Goal: Transaction & Acquisition: Register for event/course

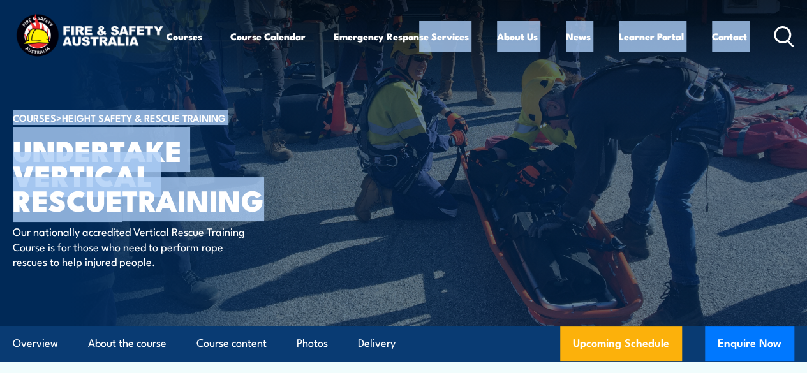
click at [0, 0] on link "Services Overview" at bounding box center [0, 0] width 0 height 0
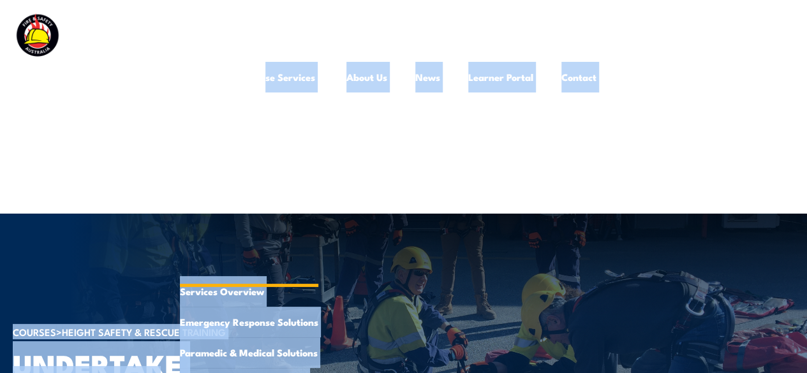
click at [318, 276] on ul "Services Overview Emergency Response Solutions Paramedic & Medical Solutions In…" at bounding box center [249, 368] width 138 height 184
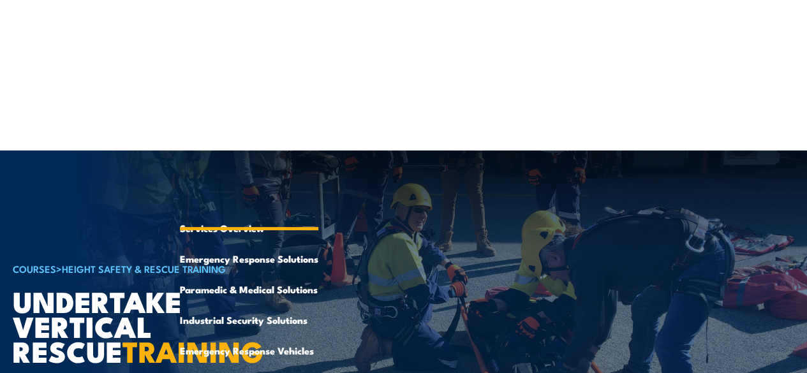
scroll to position [66, 0]
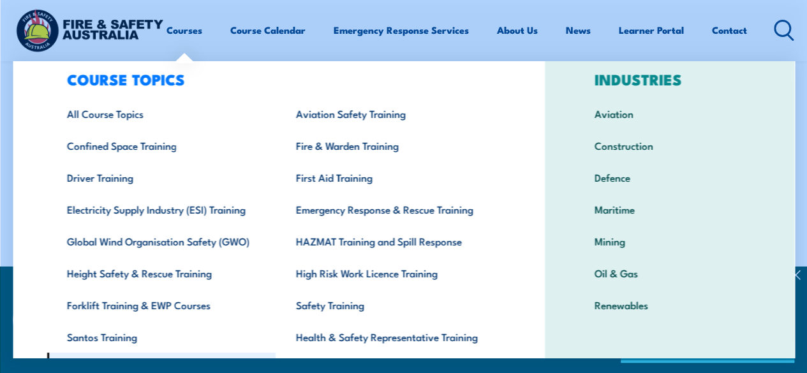
scroll to position [31, 0]
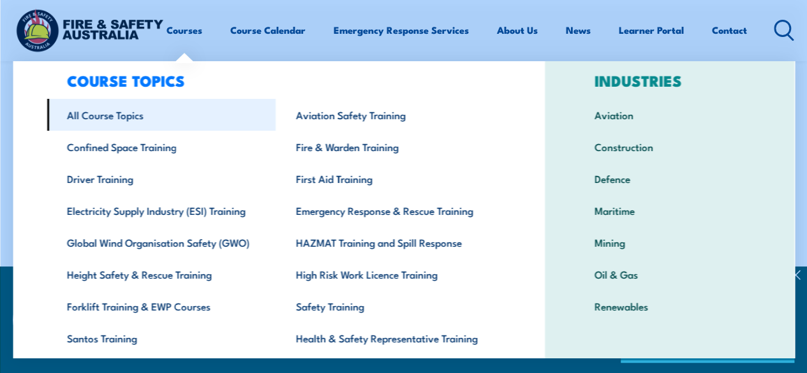
click at [84, 121] on link "All Course Topics" at bounding box center [161, 115] width 229 height 32
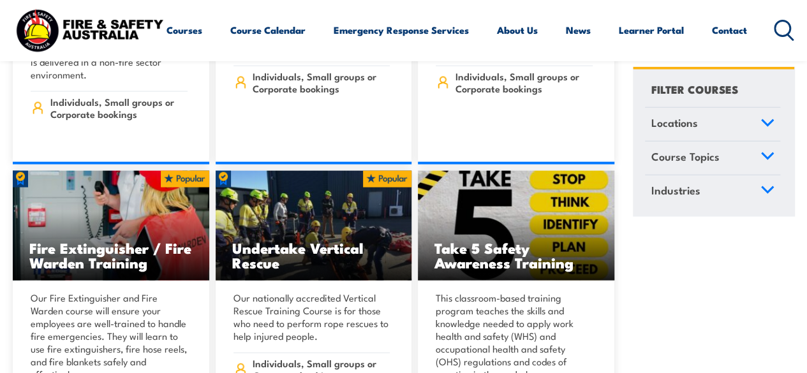
scroll to position [3844, 0]
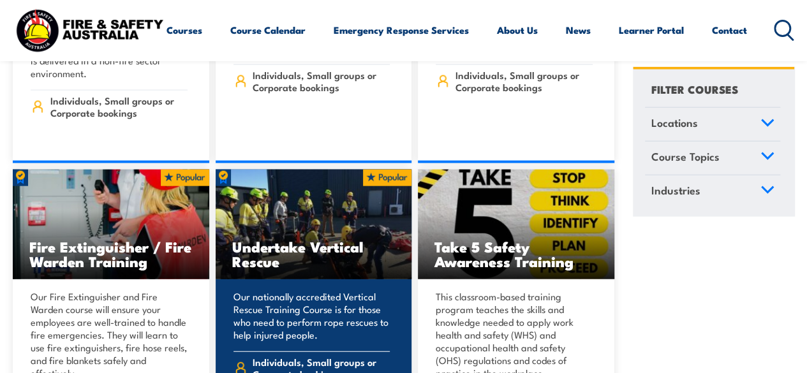
click at [354, 290] on p "Our nationally accredited Vertical Rescue Training Course is for those who need…" at bounding box center [312, 315] width 157 height 51
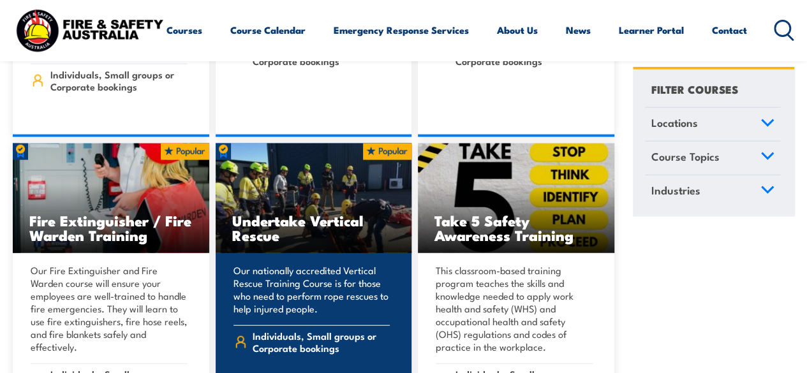
scroll to position [3876, 0]
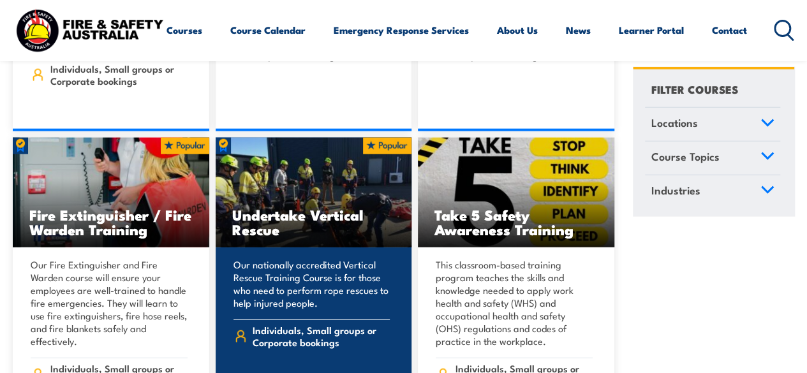
click at [361, 207] on h3 "Undertake Vertical Rescue" at bounding box center [313, 221] width 163 height 29
click at [377, 258] on p "Our nationally accredited Vertical Rescue Training Course is for those who need…" at bounding box center [312, 283] width 157 height 51
click at [369, 207] on h3 "Undertake Vertical Rescue" at bounding box center [313, 221] width 163 height 29
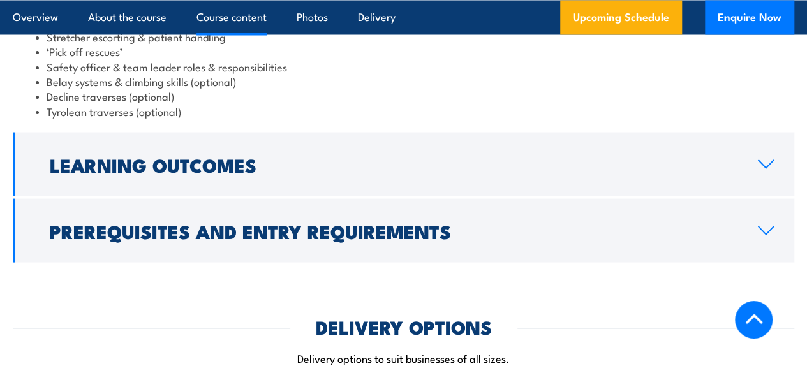
scroll to position [1204, 0]
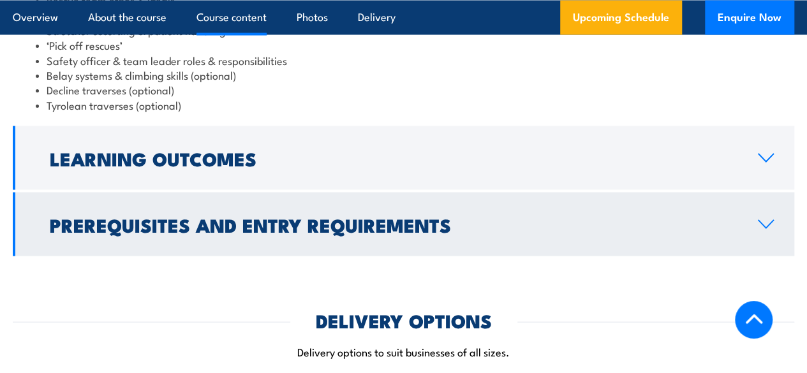
click at [727, 236] on link "Prerequisites and Entry Requirements" at bounding box center [404, 224] width 782 height 64
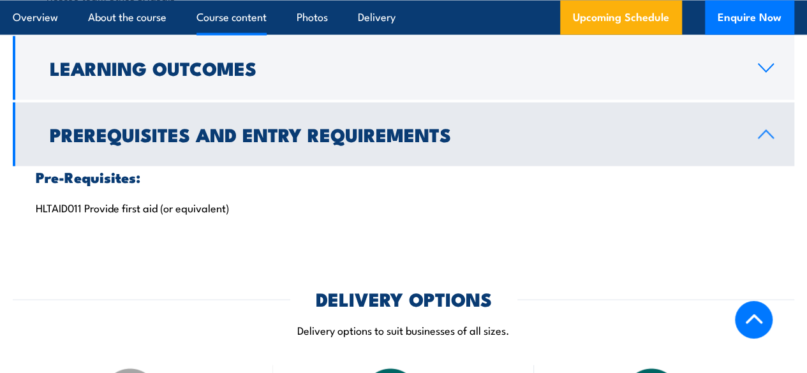
scroll to position [1132, 0]
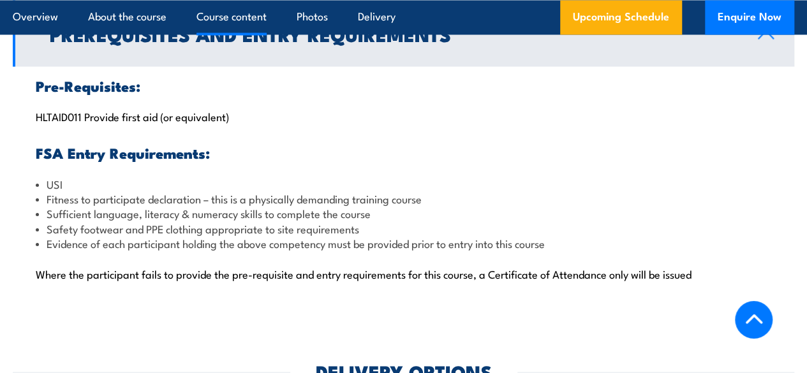
click at [773, 66] on link "Prerequisites and Entry Requirements" at bounding box center [404, 35] width 782 height 64
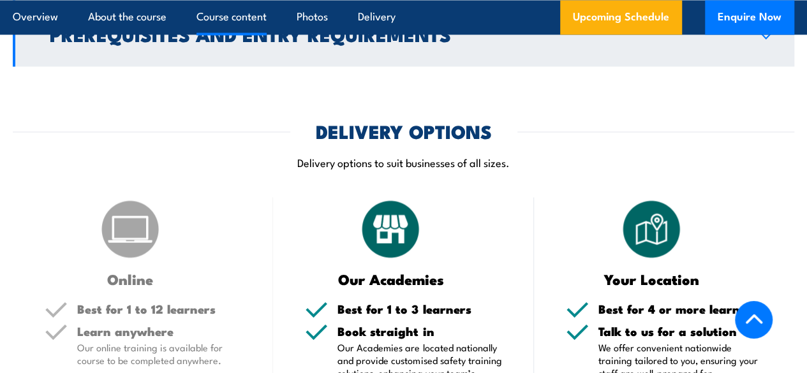
click at [777, 66] on link "Prerequisites and Entry Requirements" at bounding box center [404, 35] width 782 height 64
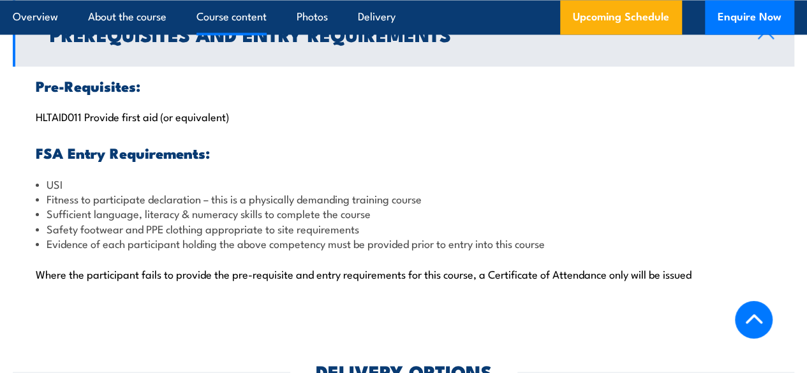
click at [781, 66] on link "Prerequisites and Entry Requirements" at bounding box center [404, 35] width 782 height 64
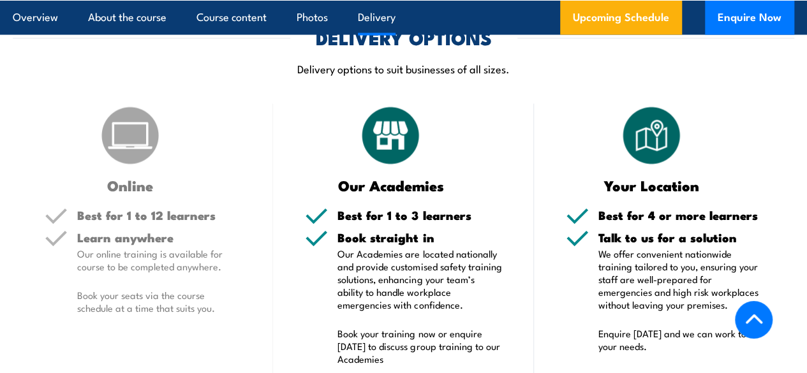
scroll to position [1344, 0]
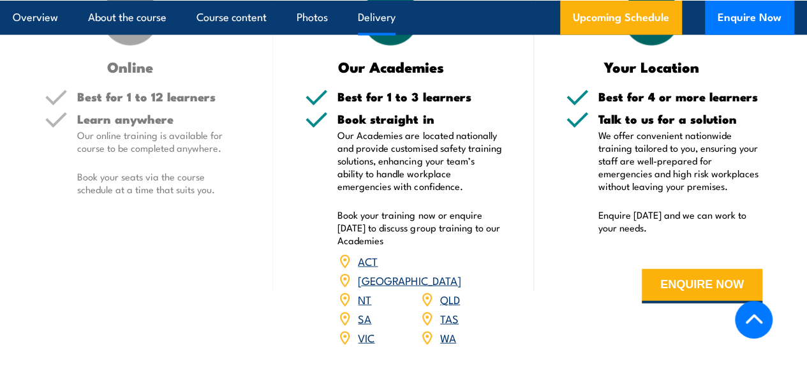
click at [452, 307] on link "QLD" at bounding box center [450, 299] width 20 height 15
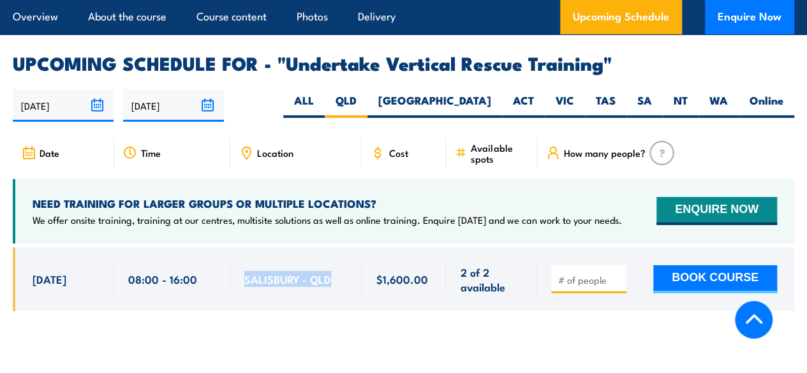
scroll to position [1967, 0]
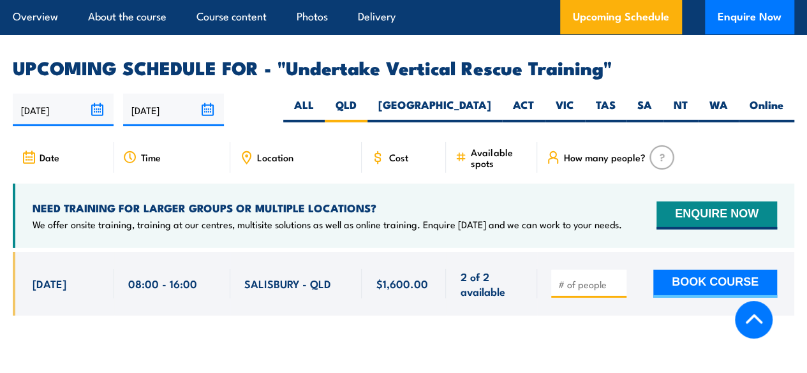
click at [603, 289] on input "number" at bounding box center [590, 284] width 64 height 13
type input "1"
click at [593, 336] on div "1" at bounding box center [404, 294] width 782 height 84
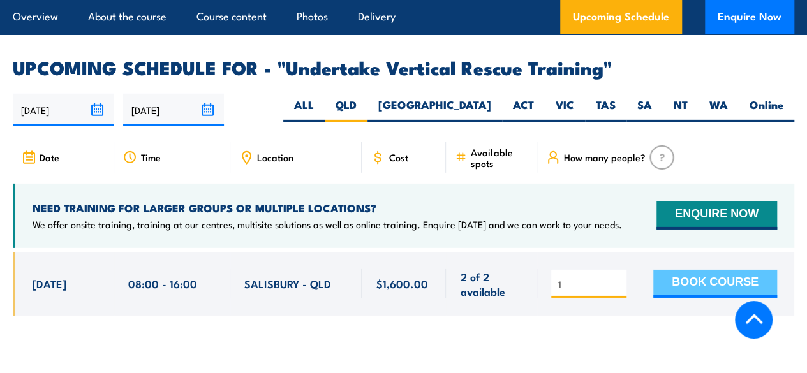
click at [656, 298] on button "BOOK COURSE" at bounding box center [715, 284] width 124 height 28
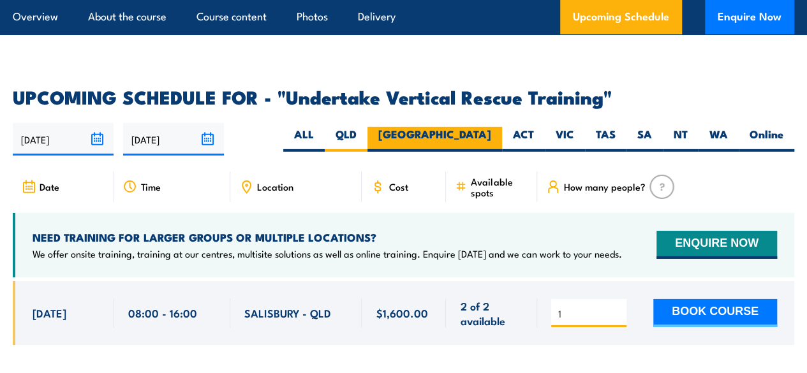
scroll to position [1940, 0]
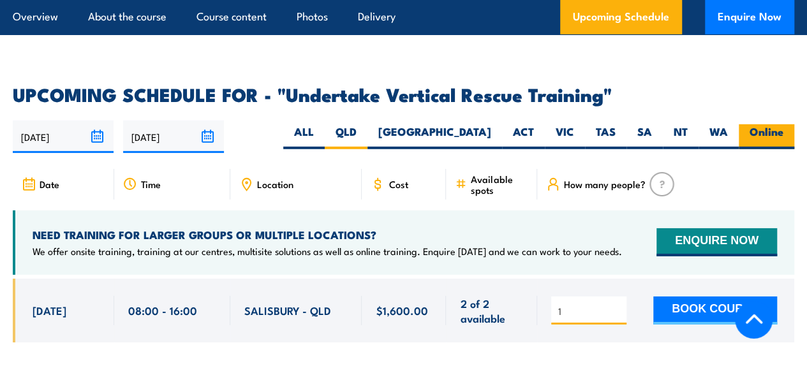
click at [757, 149] on label "Online" at bounding box center [767, 136] width 56 height 25
click at [784, 133] on input "Online" at bounding box center [788, 128] width 8 height 8
radio input "true"
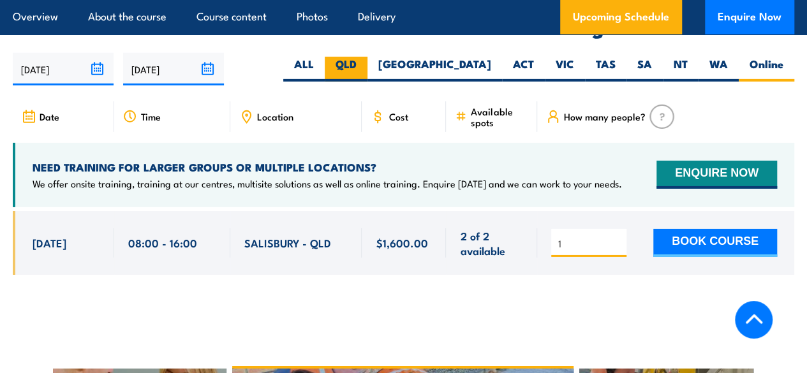
scroll to position [2012, 0]
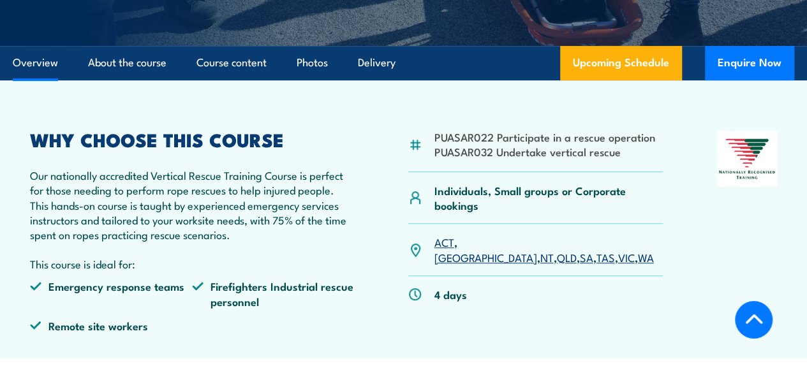
scroll to position [281, 0]
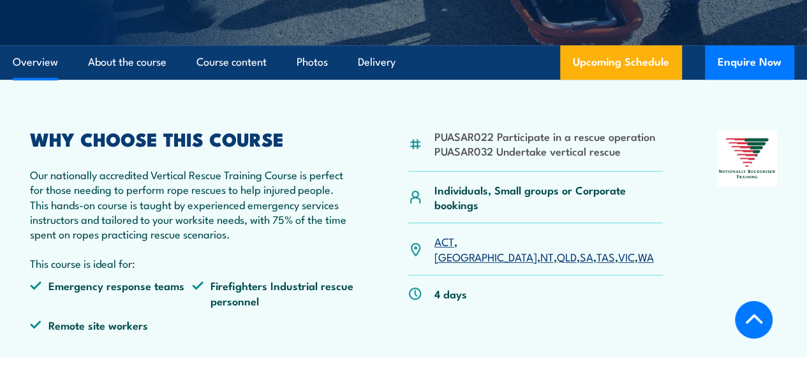
click at [451, 144] on li "PUASAR022 Participate in a rescue operation" at bounding box center [545, 136] width 221 height 15
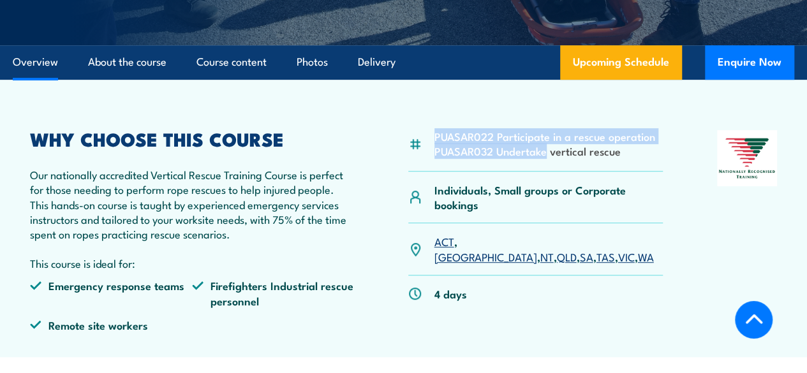
drag, startPoint x: 451, startPoint y: 163, endPoint x: 505, endPoint y: 179, distance: 57.2
click at [505, 159] on ul "PUASAR022 Participate in a rescue operation PUASAR032 Undertake vertical rescue" at bounding box center [545, 144] width 221 height 30
click at [469, 158] on li "PUASAR032 Undertake vertical rescue" at bounding box center [545, 151] width 221 height 15
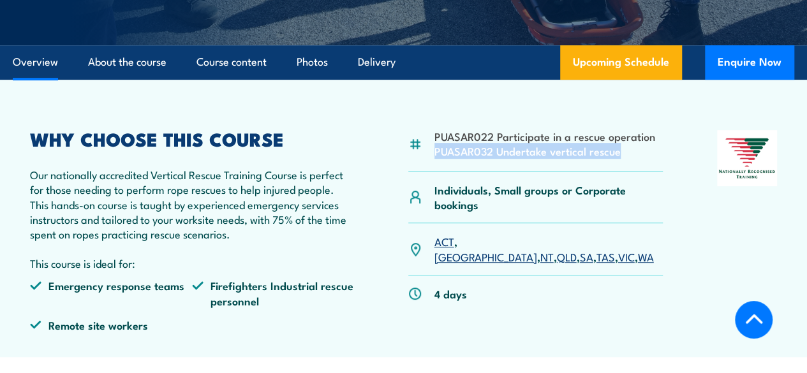
drag, startPoint x: 469, startPoint y: 183, endPoint x: 591, endPoint y: 196, distance: 122.6
click at [591, 172] on div "PUASAR022 Participate in a rescue operation PUASAR032 Undertake vertical rescue" at bounding box center [535, 150] width 255 height 41
